Goal: Information Seeking & Learning: Understand process/instructions

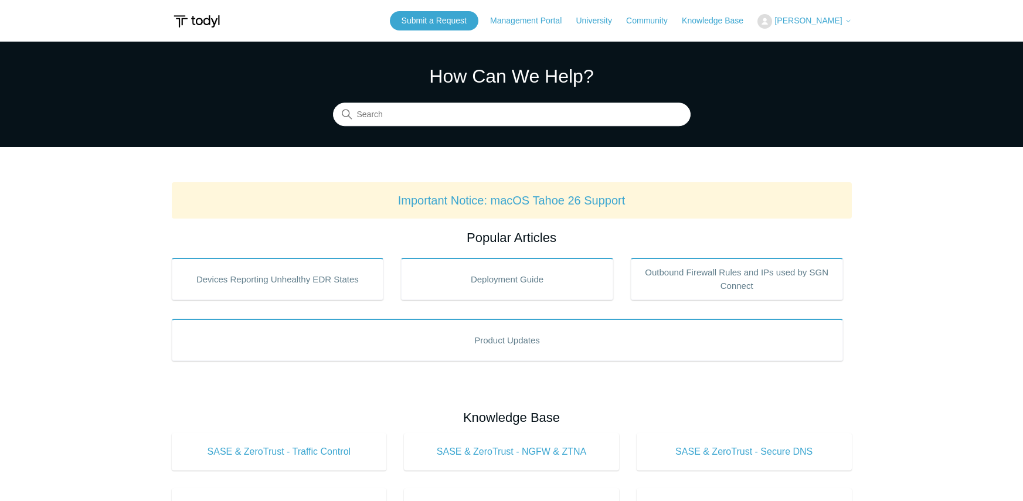
click at [538, 134] on section "How Can We Help? Search" at bounding box center [511, 95] width 1023 height 106
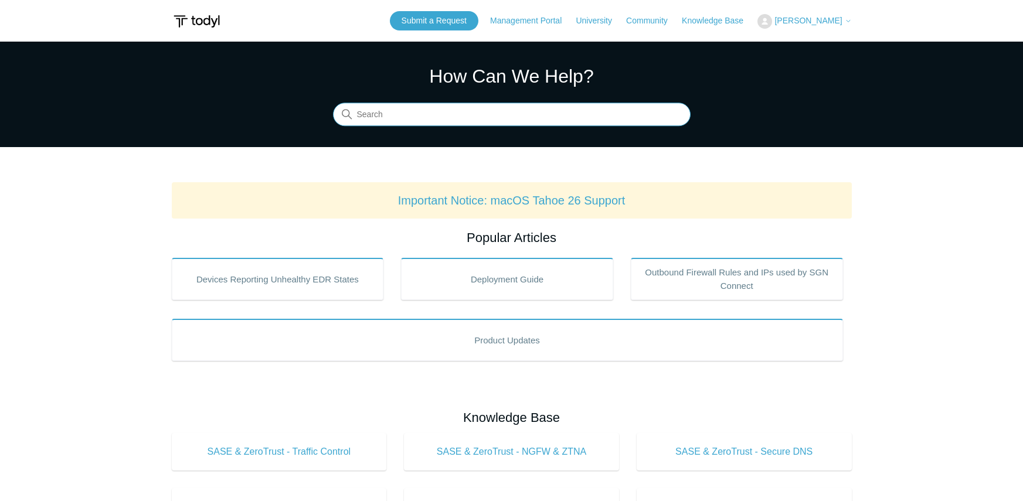
click at [538, 120] on input "Search" at bounding box center [512, 114] width 358 height 23
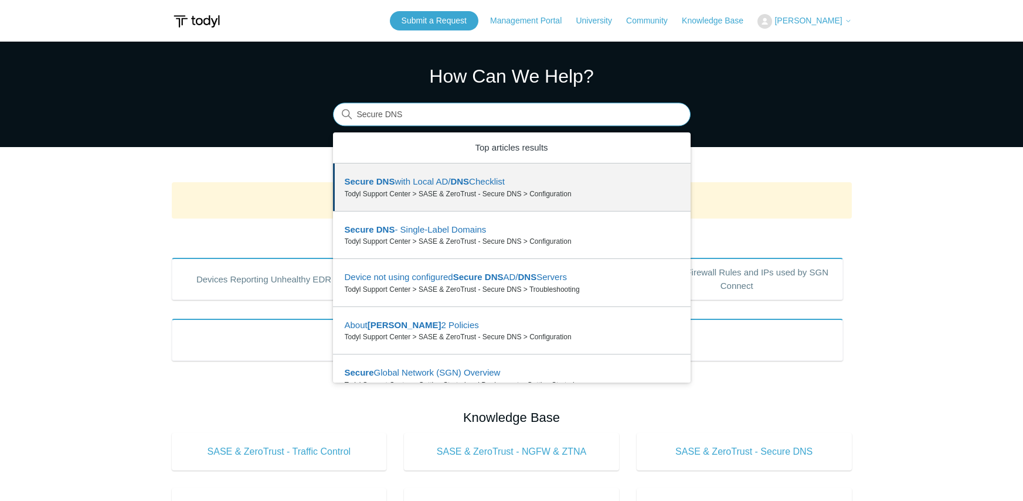
type input "Secure DNS"
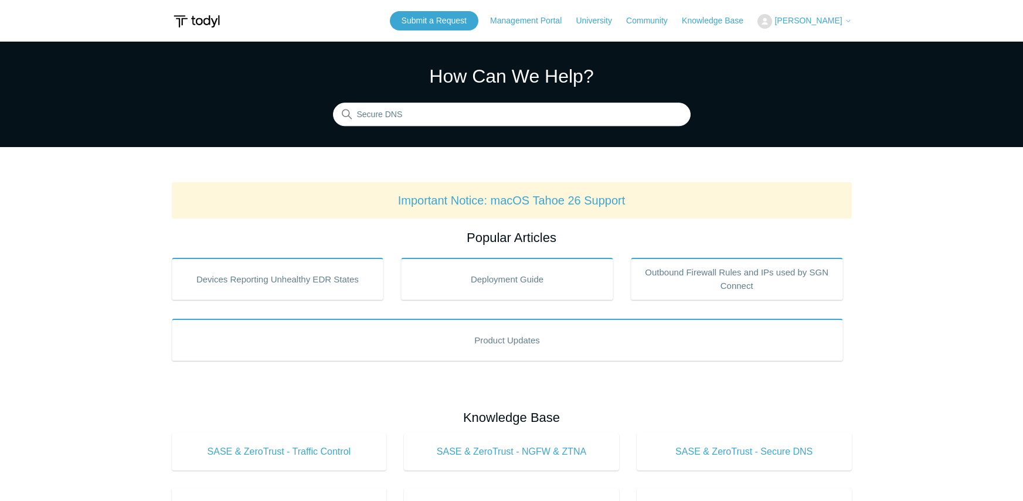
click at [461, 102] on div "How Can We Help? Search There are no matching results in this help center. Sele…" at bounding box center [512, 94] width 358 height 64
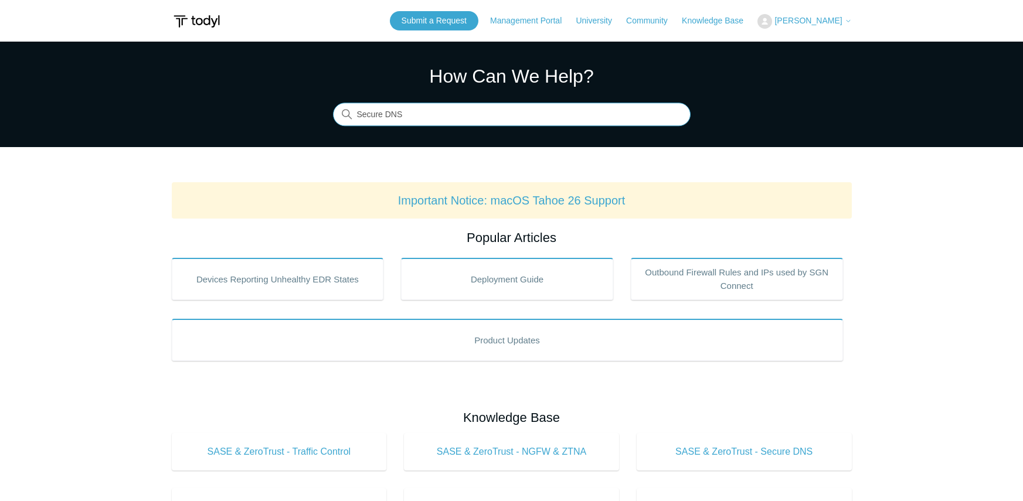
click at [456, 110] on input "Secure DNS" at bounding box center [512, 114] width 358 height 23
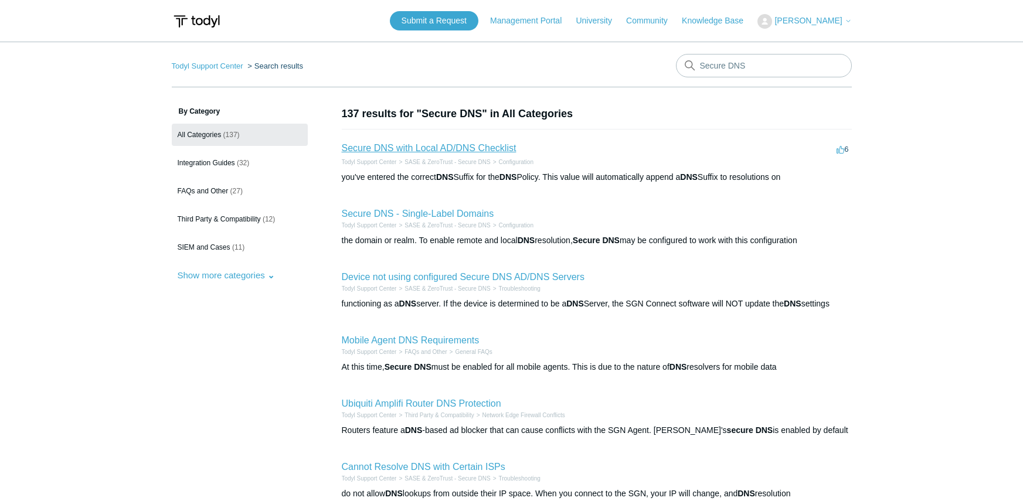
click at [471, 150] on link "Secure DNS with Local AD/DNS Checklist" at bounding box center [429, 148] width 175 height 10
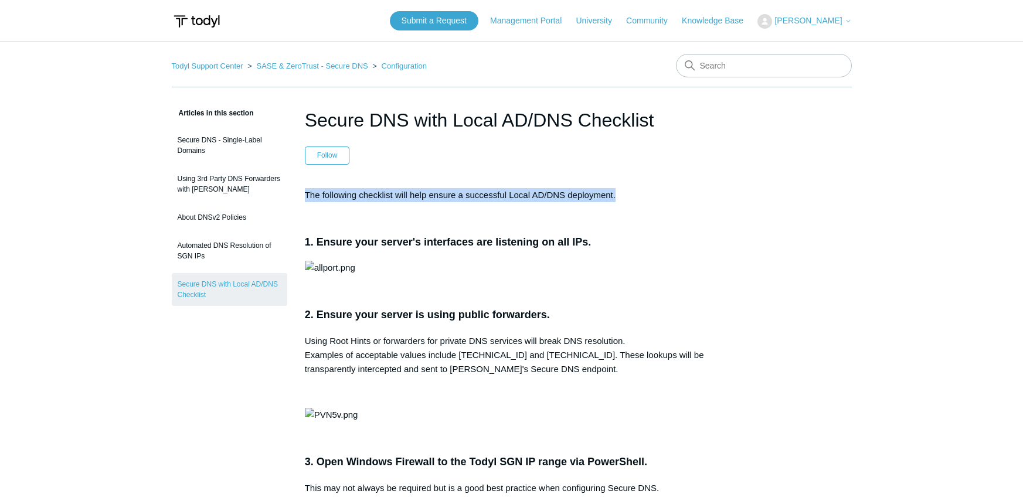
drag, startPoint x: 306, startPoint y: 194, endPoint x: 628, endPoint y: 199, distance: 322.0
click at [628, 199] on p "The following checklist will help ensure a successful Local AD/DNS deployment." at bounding box center [512, 195] width 414 height 14
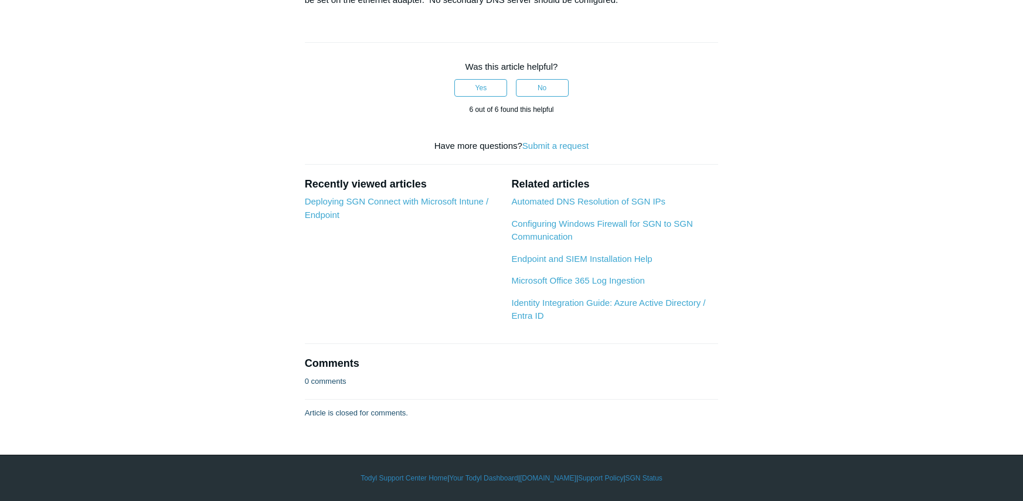
scroll to position [1759, 0]
